Goal: Information Seeking & Learning: Learn about a topic

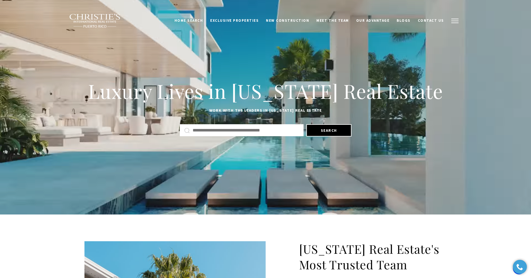
click at [454, 21] on span "button" at bounding box center [454, 21] width 7 height 1
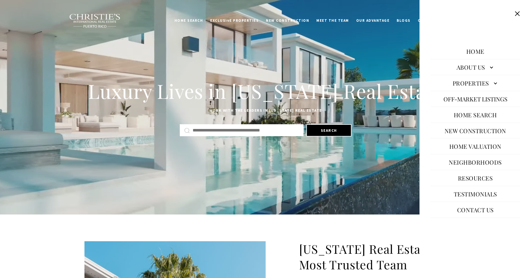
click at [516, 15] on button "Close this option" at bounding box center [517, 13] width 11 height 11
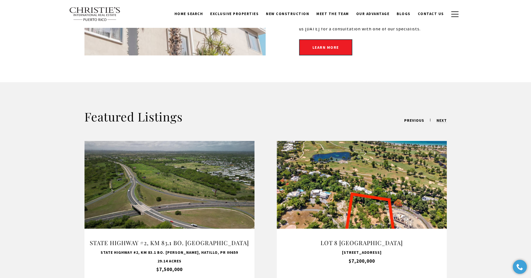
scroll to position [228, 0]
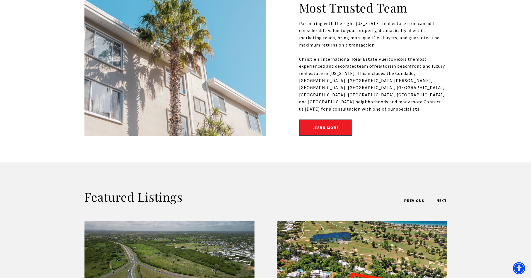
scroll to position [267, 0]
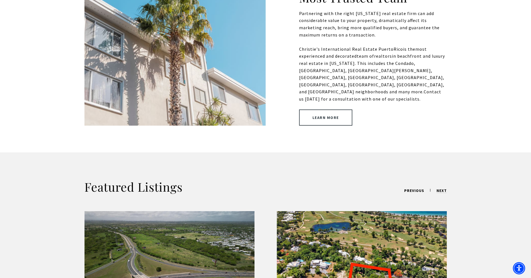
click at [324, 109] on link "Learn More" at bounding box center [325, 117] width 53 height 16
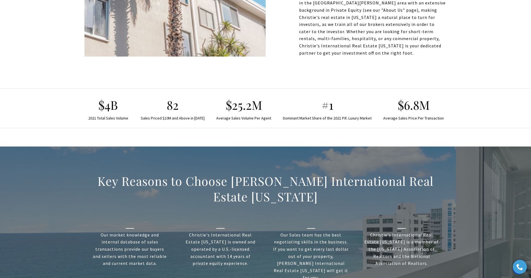
scroll to position [346, 0]
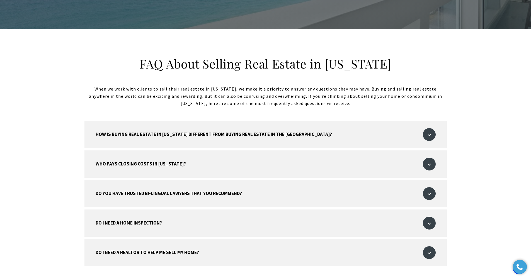
click at [318, 121] on button "How is buying real estate in Puerto Rico different from buying real estate in t…" at bounding box center [265, 134] width 362 height 27
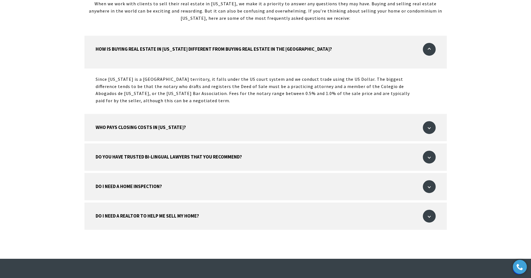
click at [310, 114] on button "Who pays closing costs in Puerto Rico?" at bounding box center [265, 127] width 362 height 27
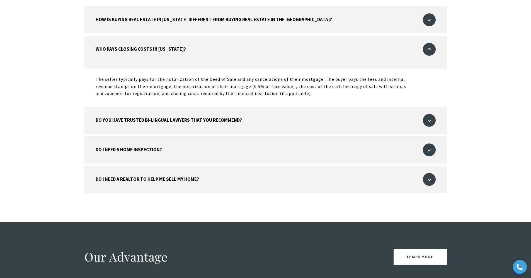
click at [309, 107] on button "Do you have trusted bi-lingual lawyers that you recommend?" at bounding box center [265, 120] width 362 height 27
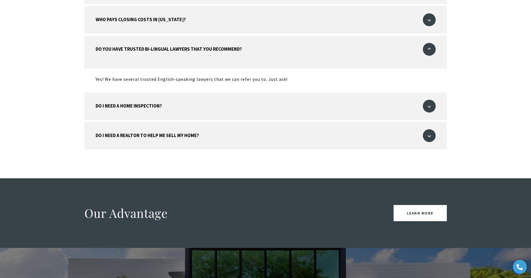
click at [308, 92] on button "Do I need a home inspection?" at bounding box center [265, 105] width 362 height 27
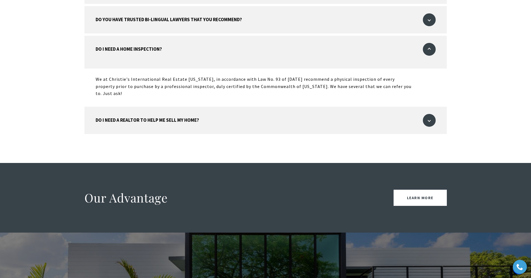
click at [306, 107] on button "Do I need a realtor to help me sell my home?" at bounding box center [265, 120] width 362 height 27
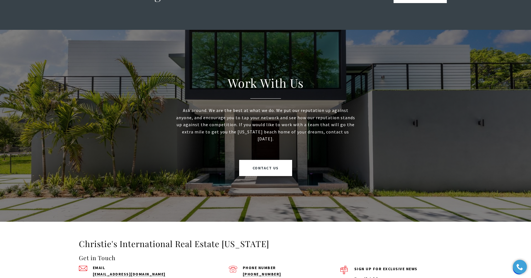
scroll to position [1023, 0]
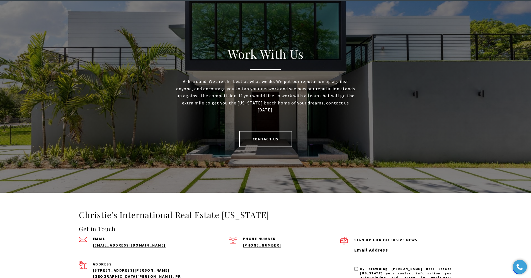
click at [289, 131] on link "Contact Us" at bounding box center [265, 139] width 53 height 16
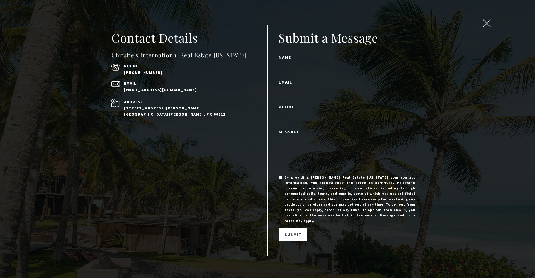
click at [486, 21] on span "close modal" at bounding box center [486, 23] width 7 height 7
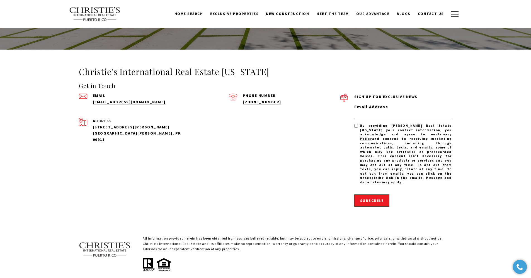
scroll to position [1201, 0]
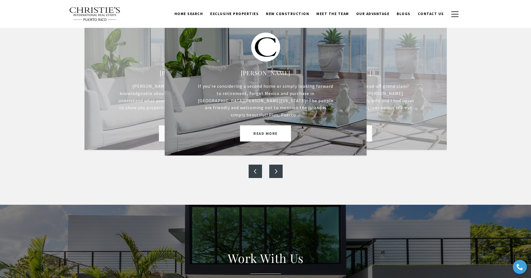
scroll to position [178, 0]
